Goal: Transaction & Acquisition: Download file/media

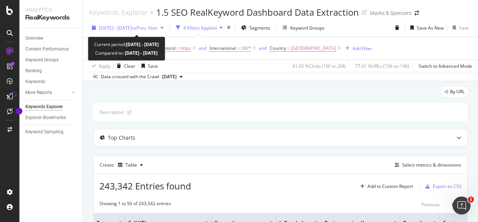
click at [156, 28] on span "vs Prev. Year" at bounding box center [145, 28] width 26 height 6
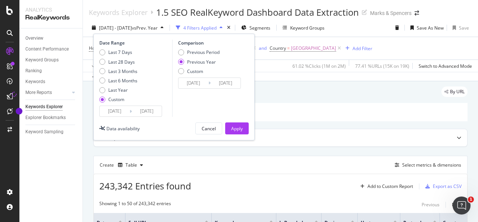
click at [120, 108] on input "[DATE]" at bounding box center [115, 111] width 30 height 10
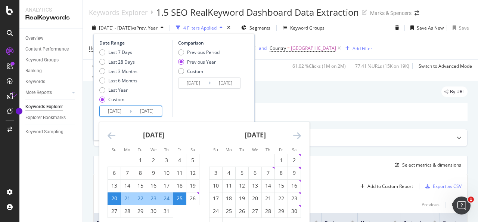
click at [296, 136] on icon "Move forward to switch to the next month." at bounding box center [297, 135] width 8 height 9
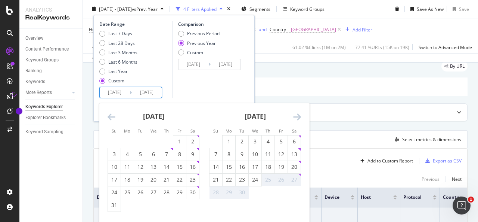
scroll to position [37, 0]
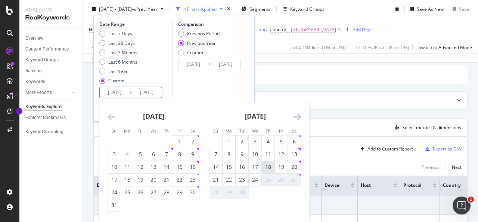
click at [268, 167] on div "18" at bounding box center [268, 166] width 13 height 7
type input "[DATE]"
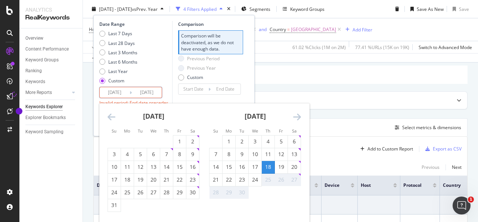
click at [148, 92] on input "[DATE]" at bounding box center [147, 92] width 30 height 10
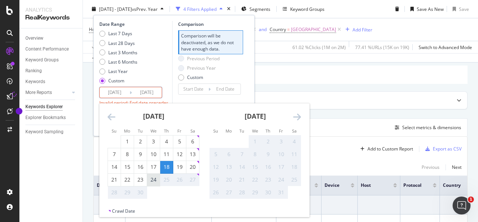
click at [154, 178] on div "24" at bounding box center [153, 179] width 13 height 7
type input "[DATE]"
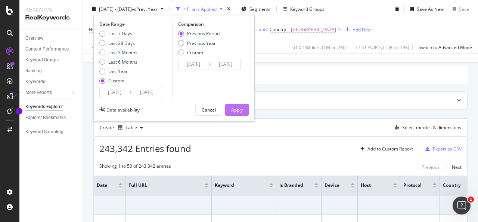
click at [233, 110] on div "Apply" at bounding box center [237, 109] width 12 height 6
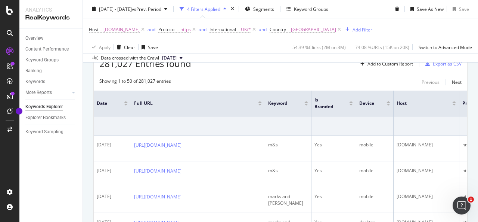
scroll to position [112, 0]
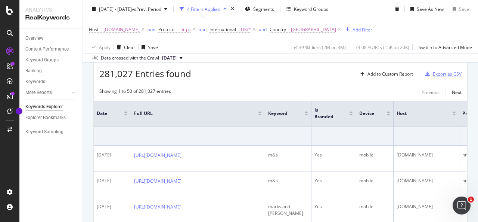
click at [438, 75] on div "Export as CSV" at bounding box center [447, 74] width 29 height 6
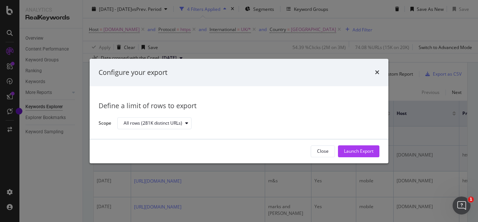
click at [371, 150] on div "Launch Export" at bounding box center [359, 151] width 30 height 6
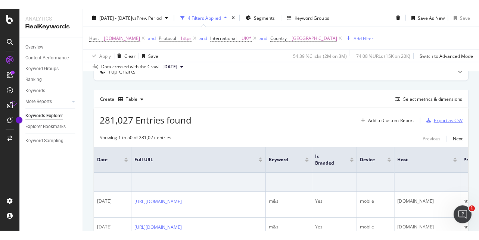
scroll to position [0, 0]
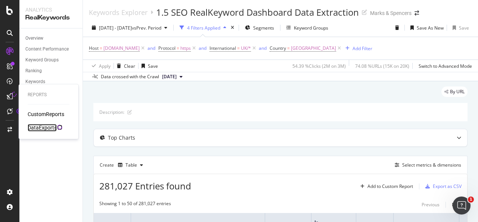
click at [49, 128] on div "DataExports" at bounding box center [42, 127] width 29 height 7
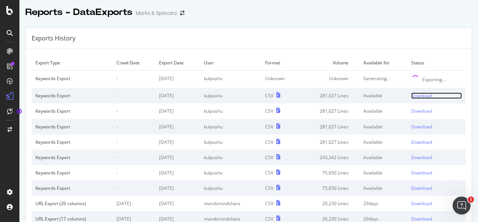
click at [412, 96] on div "Download" at bounding box center [421, 95] width 21 height 6
